Goal: Information Seeking & Learning: Learn about a topic

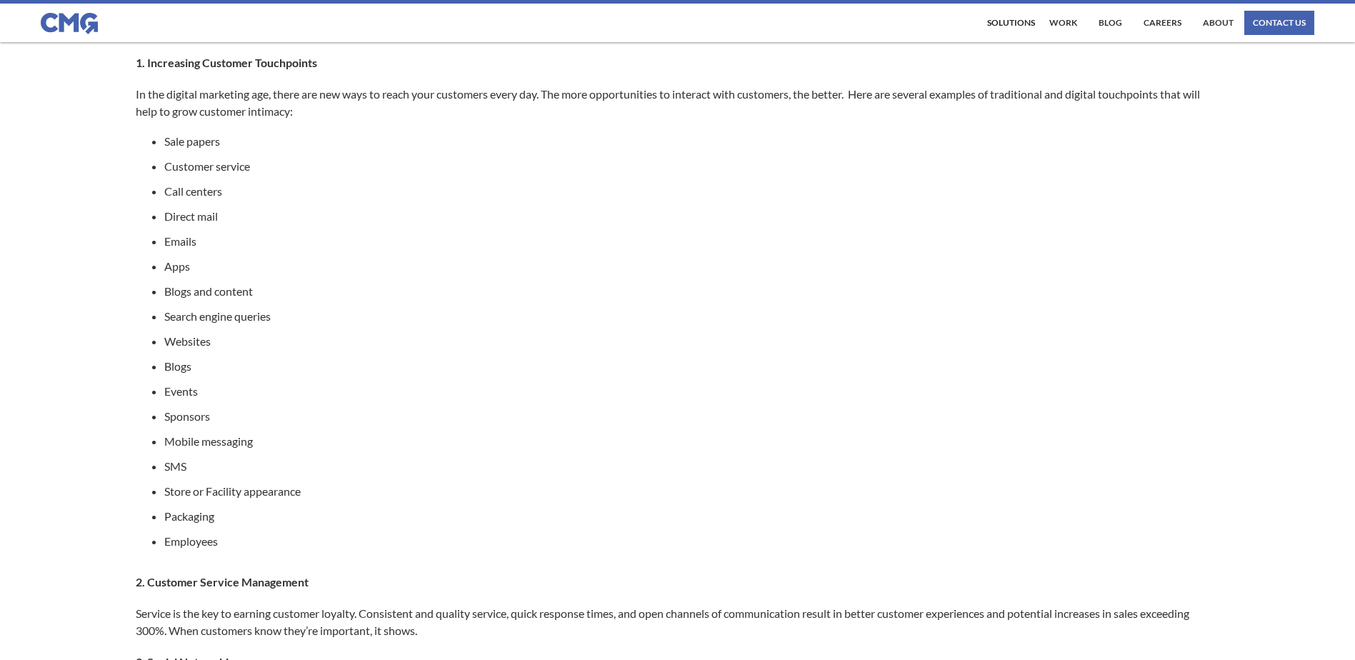
scroll to position [465, 0]
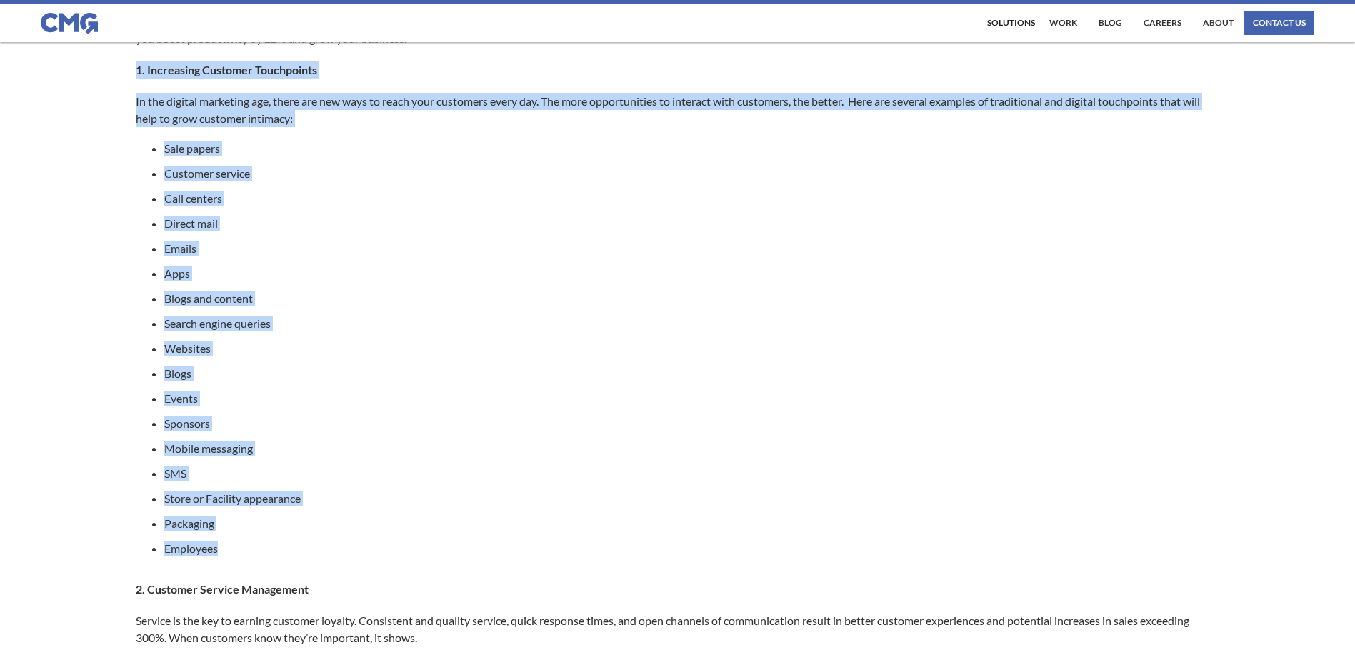
drag, startPoint x: 136, startPoint y: 87, endPoint x: 397, endPoint y: 560, distance: 540.4
click at [399, 561] on div "Customer intimacy strategies establish connections between customers and the br…" at bounding box center [678, 514] width 1084 height 1261
copy div "1. Increasing Customer Touchpoints In the digital marketing age, there are new …"
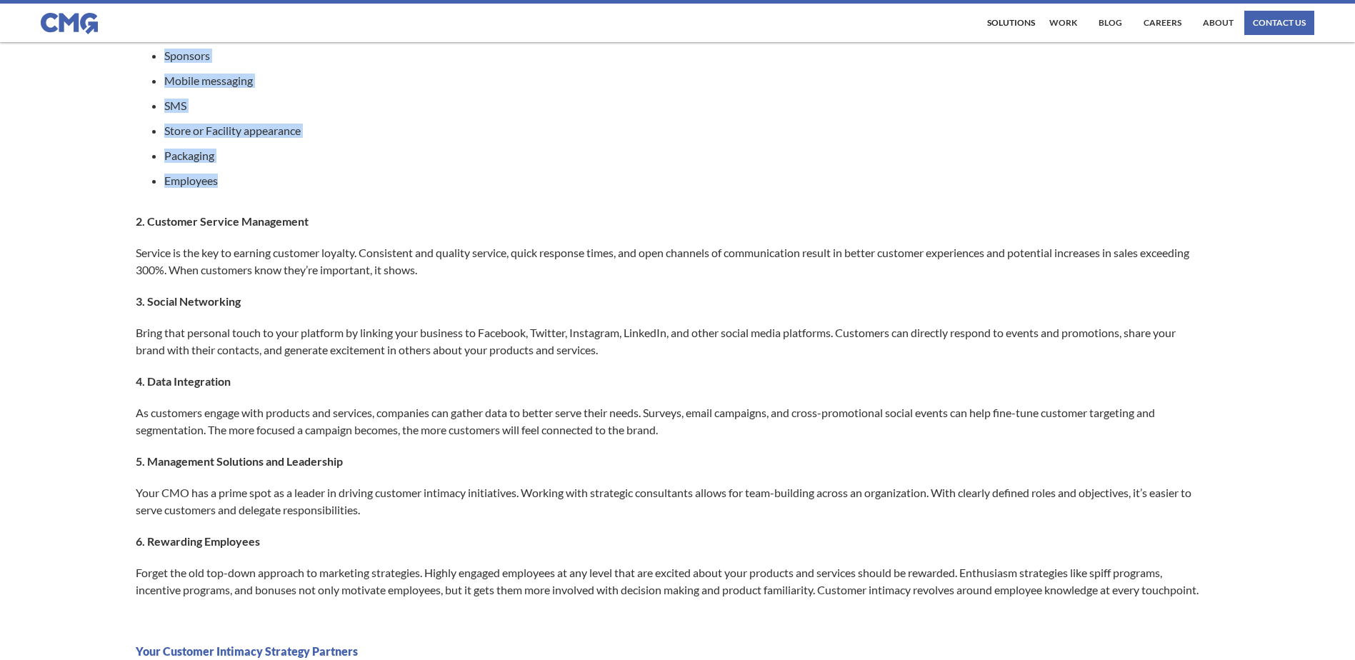
scroll to position [869, 0]
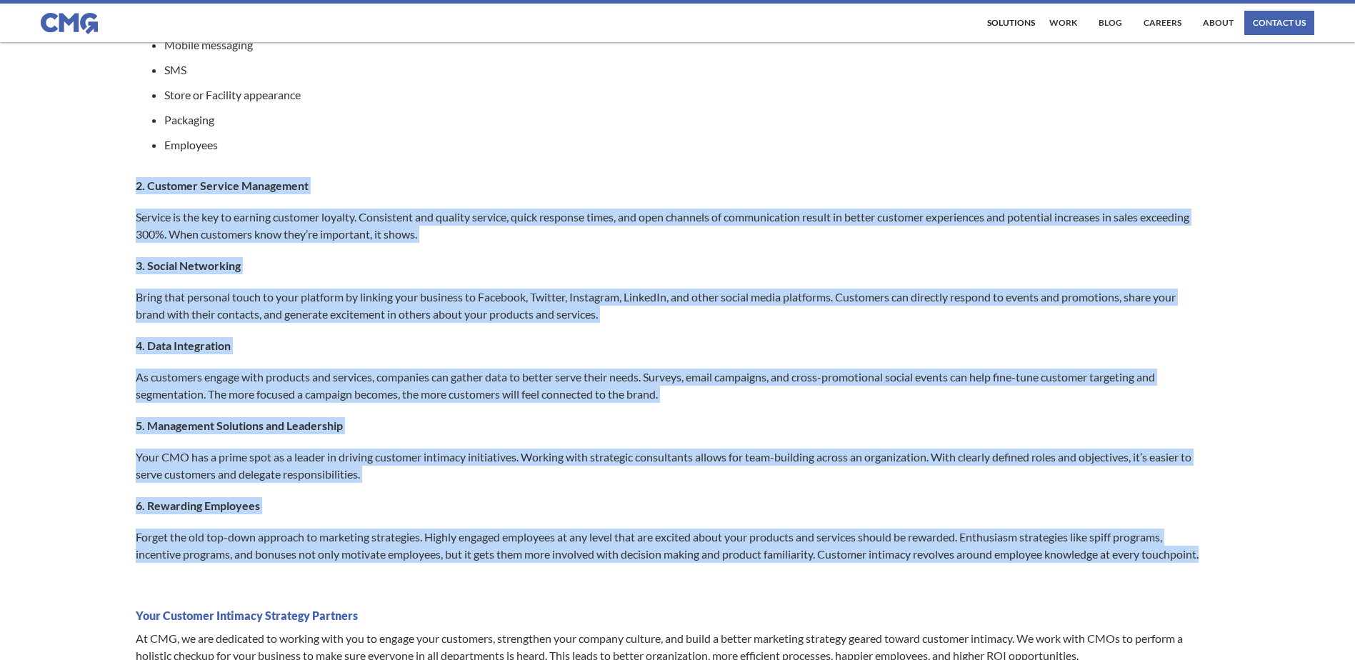
drag, startPoint x: 136, startPoint y: 202, endPoint x: 1183, endPoint y: 595, distance: 1117.9
click at [1183, 595] on div "Customer intimacy strategies establish connections between customers and the br…" at bounding box center [678, 111] width 1084 height 1261
copy div "1. Loremips Dolorsi Ametconsec Adipisc el sed doe te incidid utlabore etdolor. …"
click at [452, 188] on div "Customer intimacy strategies establish connections between customers and the br…" at bounding box center [678, 111] width 1084 height 1261
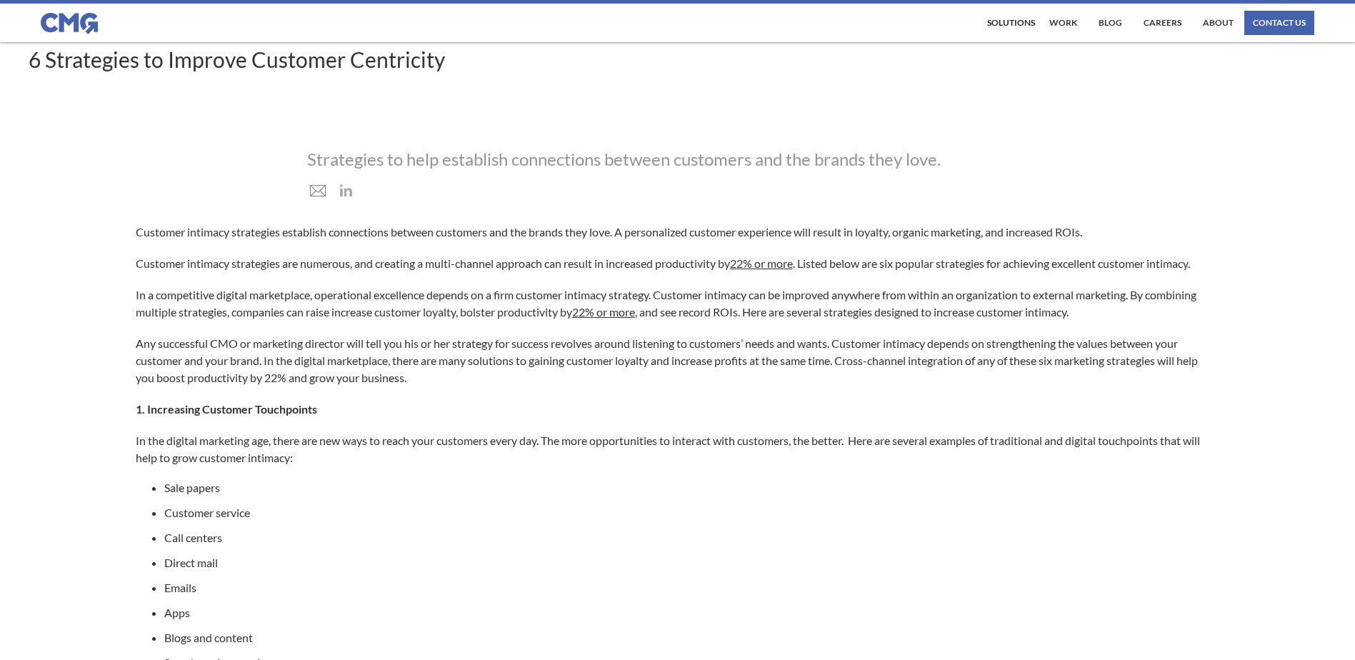
scroll to position [129, 0]
drag, startPoint x: 34, startPoint y: 56, endPoint x: 512, endPoint y: 94, distance: 480.2
click at [512, 94] on div "[DATE] 6 Strategies to Improve Customer Centricity" at bounding box center [677, 20] width 1355 height 213
drag, startPoint x: 512, startPoint y: 94, endPoint x: 409, endPoint y: 62, distance: 107.8
copy h1 "6 Strategies to Improve Customer Centricity"
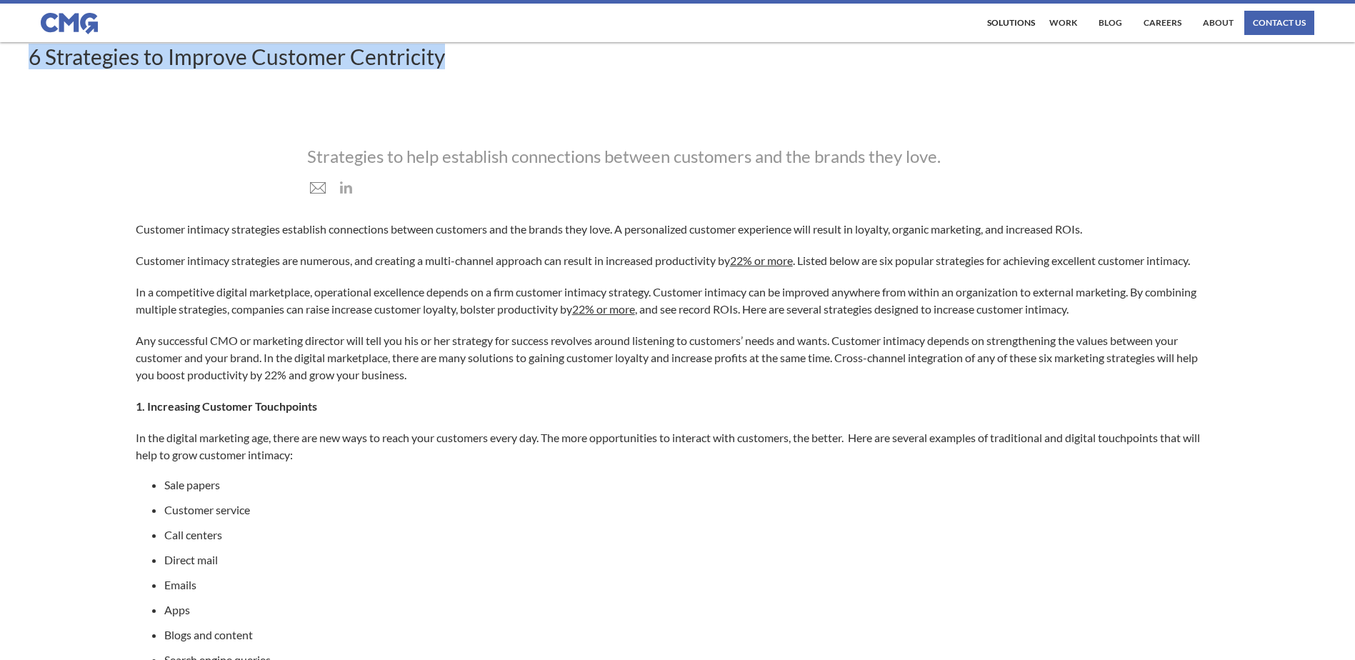
scroll to position [0, 0]
